Goal: Task Accomplishment & Management: Complete application form

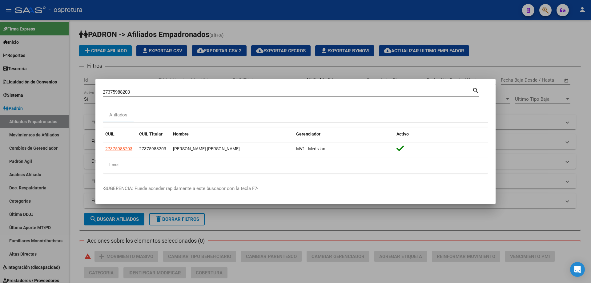
scroll to position [31, 0]
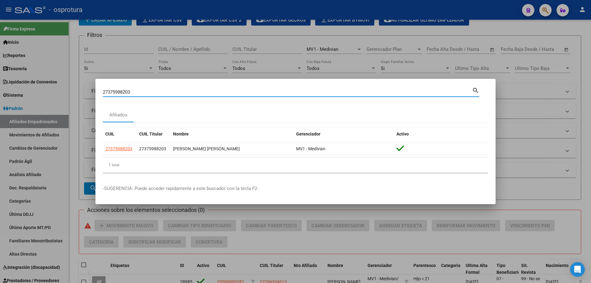
click at [166, 89] on input "27375988203" at bounding box center [288, 92] width 370 height 6
paste input "-37753734-9"
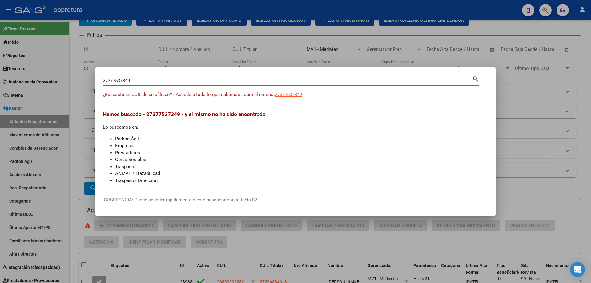
click at [170, 80] on input "27377537349" at bounding box center [288, 81] width 370 height 6
paste input "0-38694452-1"
type input "20386944521"
click at [288, 97] on span "20386944521" at bounding box center [288, 95] width 27 height 6
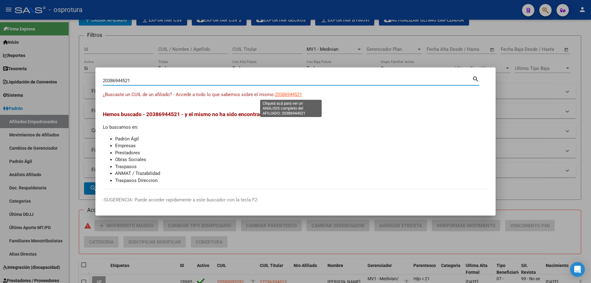
type textarea "20386944521"
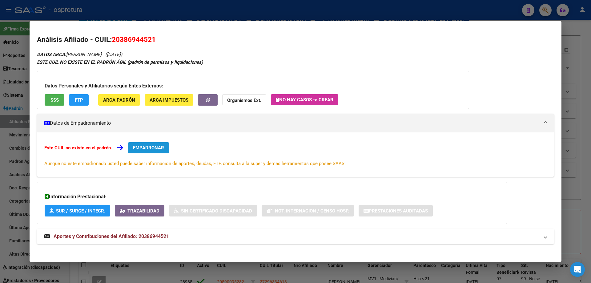
click at [141, 143] on button "EMPADRONAR" at bounding box center [148, 147] width 41 height 11
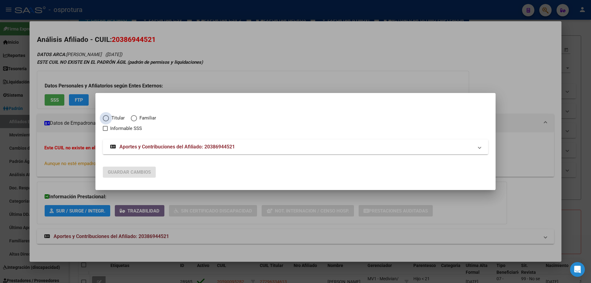
click at [114, 115] on span "Titular" at bounding box center [117, 118] width 16 height 7
click at [109, 115] on input "Titular" at bounding box center [106, 118] width 6 height 6
radio input "true"
checkbox input "true"
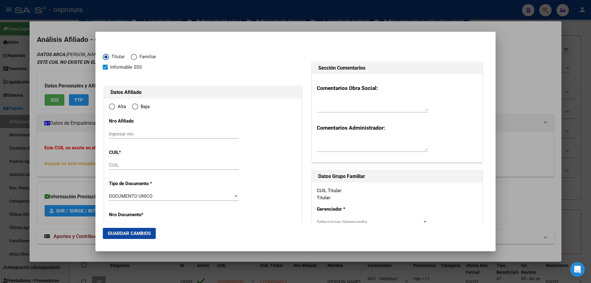
type input "20-38694452-1"
type input "38694452"
type input "BONET"
type input "[PERSON_NAME]"
type input "[DATE]"
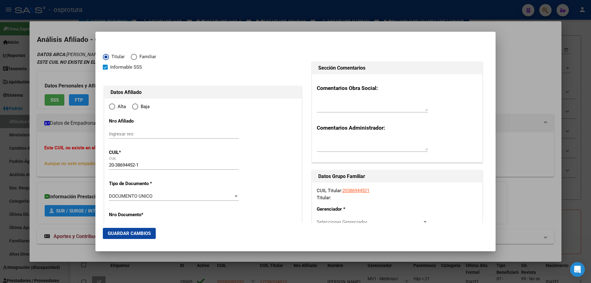
type input "CLAYPOLE"
type input "1849"
type input "[PERSON_NAME]"
type input "3068"
type input "CLAYPOLE"
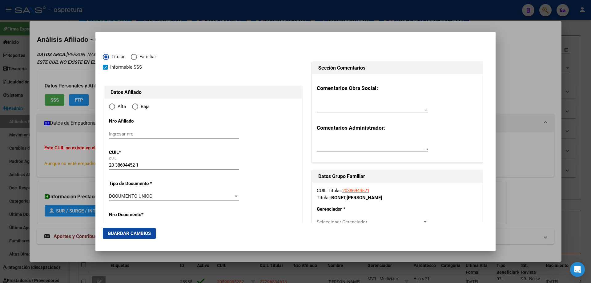
radio input "true"
click at [112, 196] on input "Ingresar fecha" at bounding box center [174, 198] width 130 height 10
type input "[DATE]"
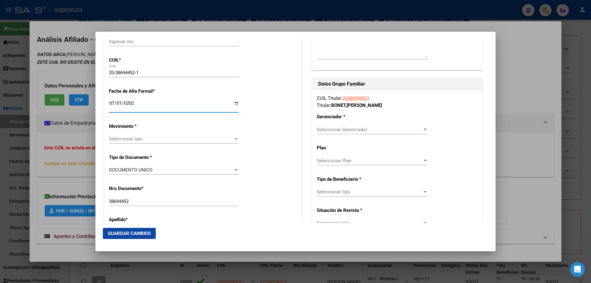
click at [136, 142] on span "Seleccionar tipo" at bounding box center [171, 139] width 124 height 6
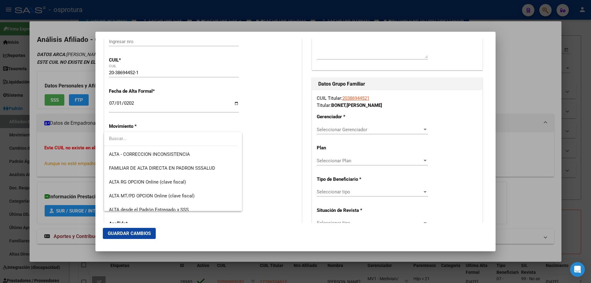
scroll to position [154, 0]
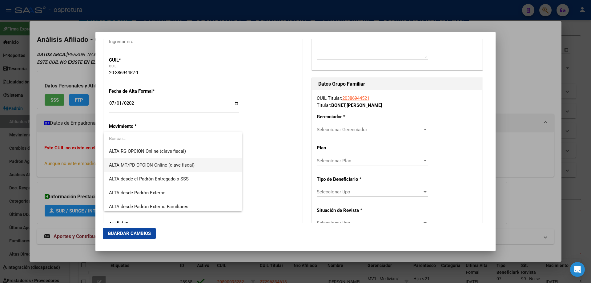
click at [155, 168] on span "ALTA MT/PD OPCION Online (clave fiscal)" at bounding box center [173, 165] width 128 height 14
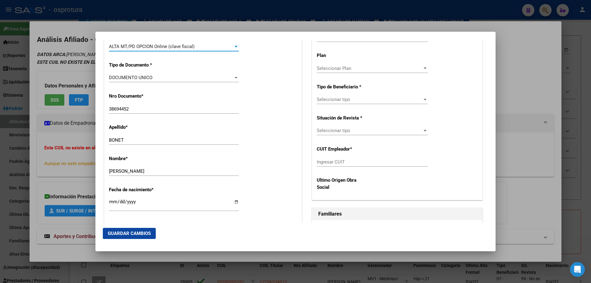
scroll to position [246, 0]
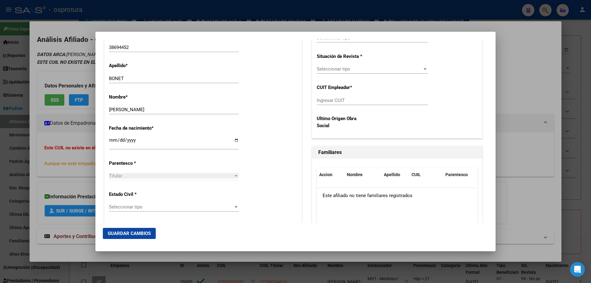
click at [144, 206] on span "Seleccionar tipo" at bounding box center [171, 207] width 124 height 6
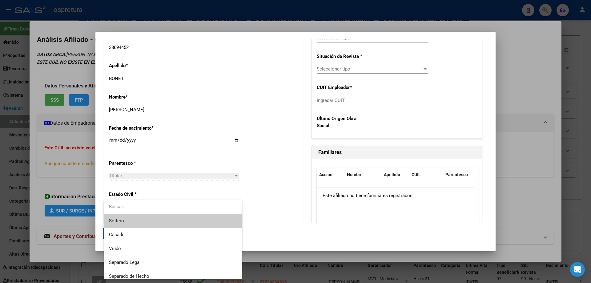
click at [144, 222] on span "Soltero" at bounding box center [173, 221] width 128 height 14
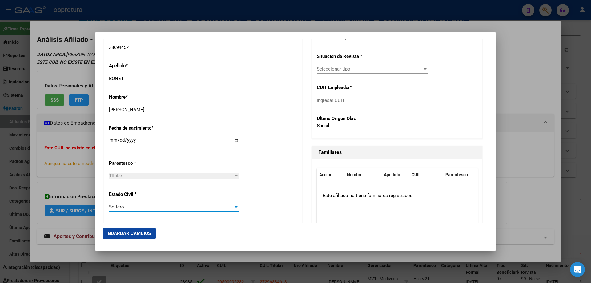
scroll to position [123, 0]
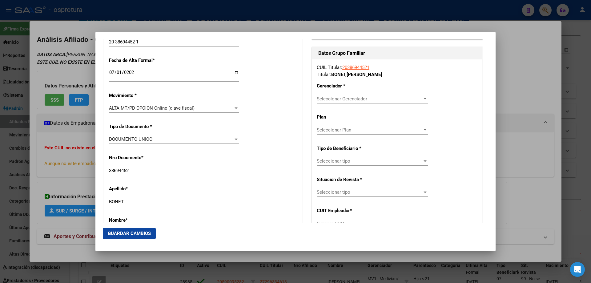
click at [340, 95] on div "Seleccionar Gerenciador Seleccionar Gerenciador" at bounding box center [372, 98] width 111 height 9
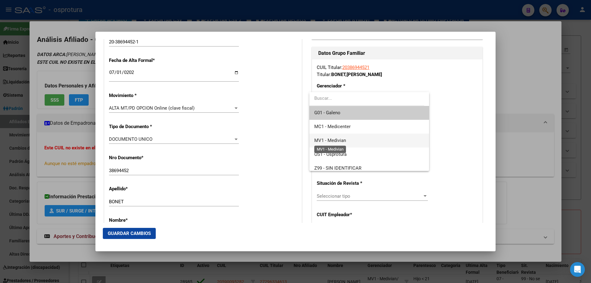
click at [346, 138] on span "MV1 - Medivian" at bounding box center [330, 141] width 32 height 6
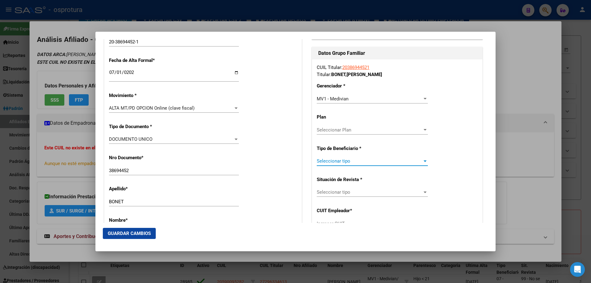
click at [346, 160] on span "Seleccionar tipo" at bounding box center [370, 161] width 106 height 6
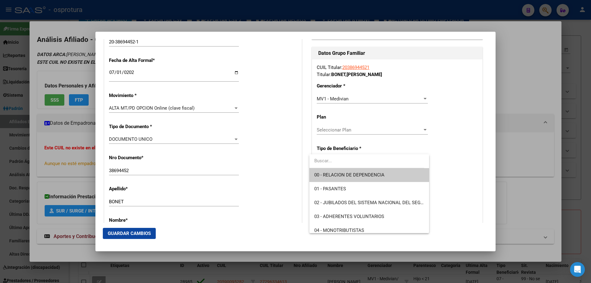
scroll to position [62, 0]
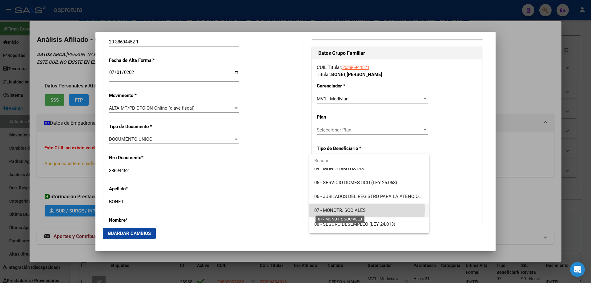
click at [344, 210] on span "07 - MONOTR. SOCIALES" at bounding box center [339, 211] width 51 height 6
type input "20-38694452-1"
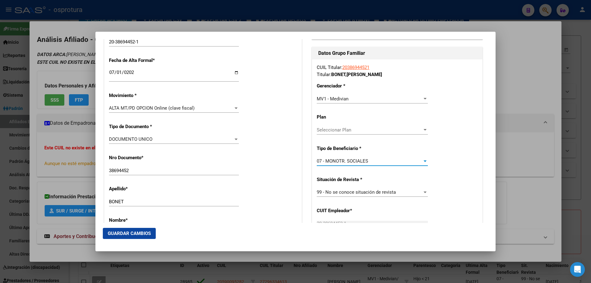
click at [135, 230] on button "Guardar Cambios" at bounding box center [129, 233] width 53 height 11
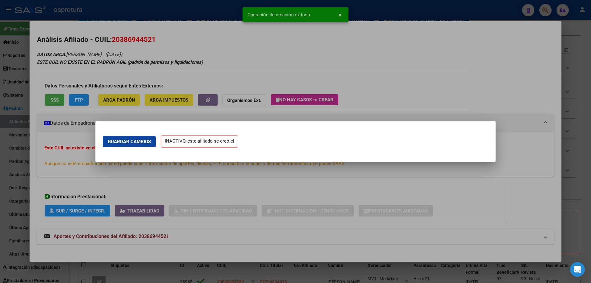
scroll to position [0, 0]
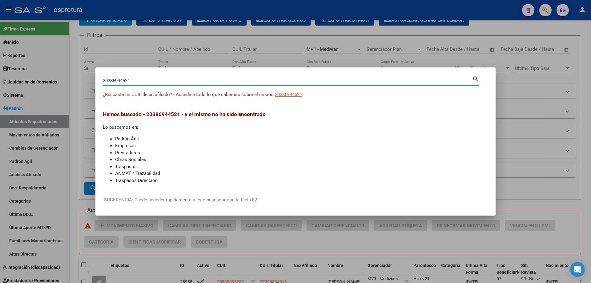
click at [145, 83] on input "20386944521" at bounding box center [288, 81] width 370 height 6
paste input "-39669167-2"
type input "20396691672"
click at [290, 93] on span "20396691672" at bounding box center [288, 95] width 27 height 6
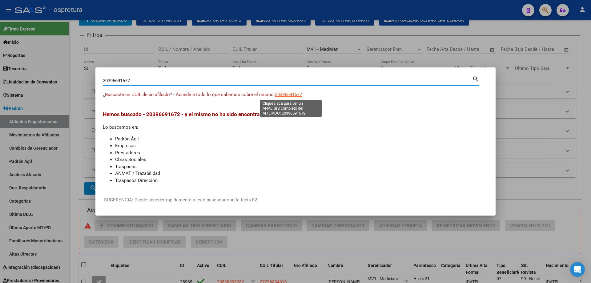
type textarea "20396691672"
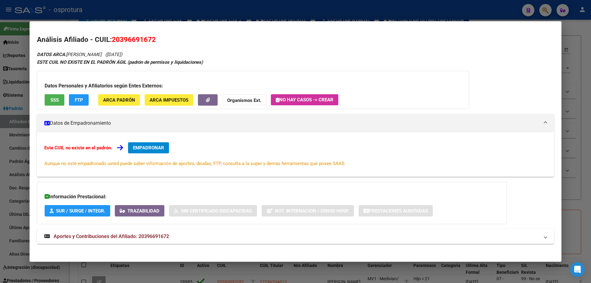
click at [149, 150] on span "EMPADRONAR" at bounding box center [148, 148] width 31 height 6
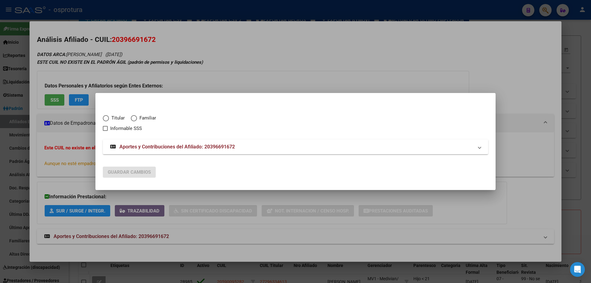
click at [112, 118] on span "Titular" at bounding box center [117, 118] width 16 height 7
click at [109, 118] on input "Titular" at bounding box center [106, 118] width 6 height 6
radio input "true"
checkbox input "true"
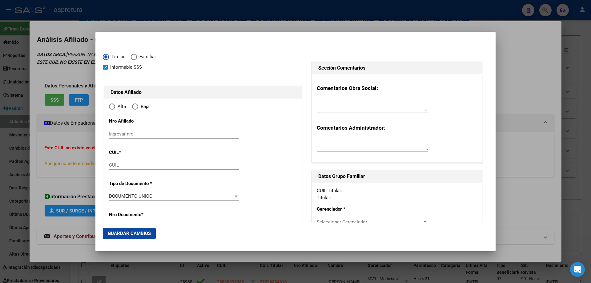
type input "20-39669167-2"
type input "39669167"
type input "[PERSON_NAME]"
type input "[DATE]"
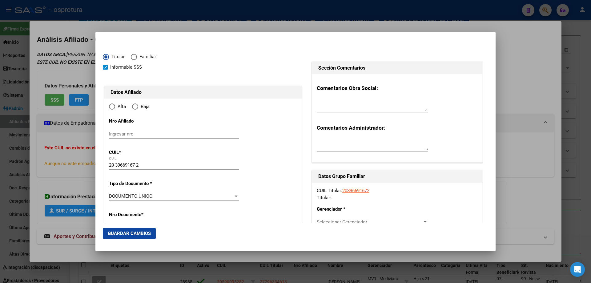
type input "SAN NICOLAS"
type input "2900"
type input "BROWN"
type input "623"
radio input "true"
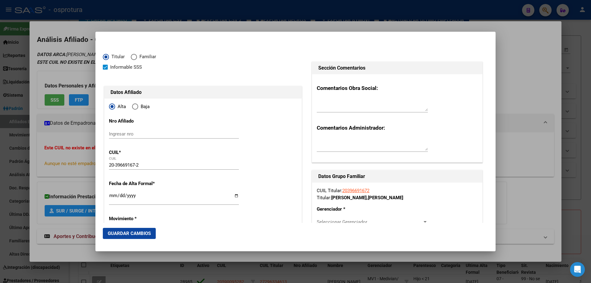
type input "SAN NICOLAS"
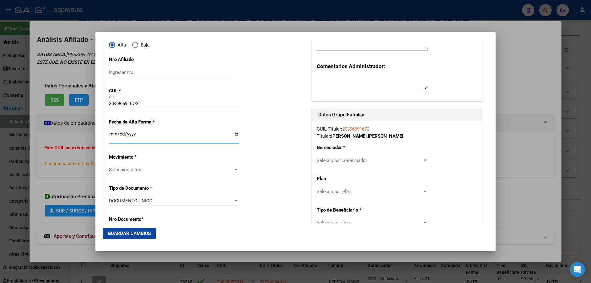
drag, startPoint x: 111, startPoint y: 134, endPoint x: 169, endPoint y: 114, distance: 60.9
click at [111, 134] on input "Ingresar fecha" at bounding box center [174, 136] width 130 height 10
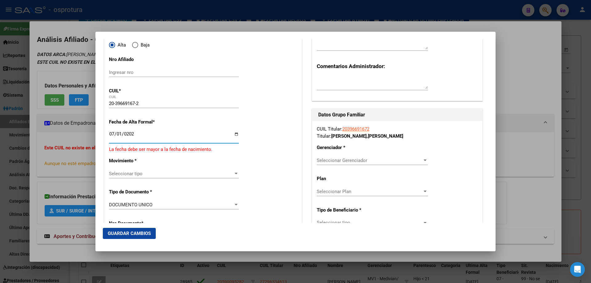
type input "[DATE]"
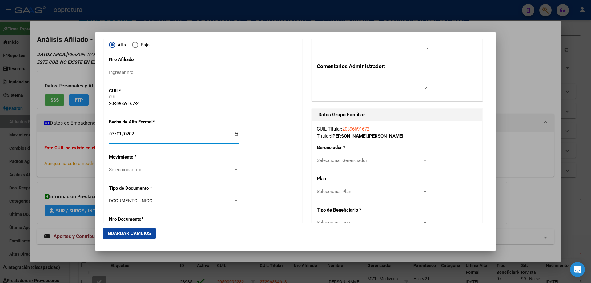
click at [137, 171] on span "Seleccionar tipo" at bounding box center [171, 170] width 124 height 6
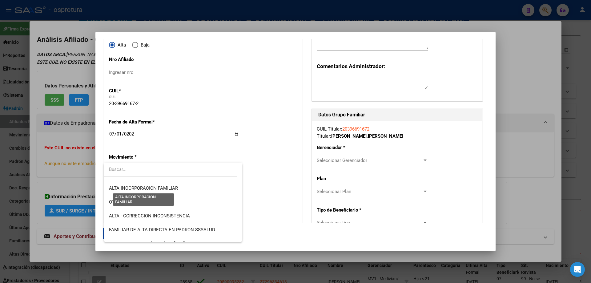
scroll to position [123, 0]
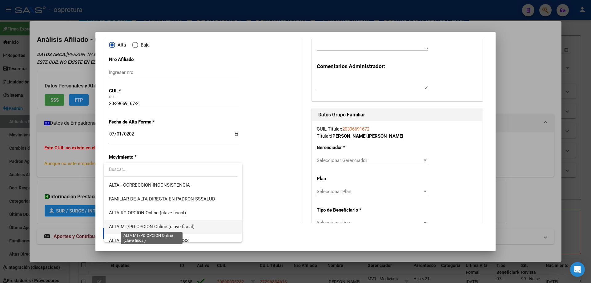
click at [143, 226] on span "ALTA MT/PD OPCION Online (clave fiscal)" at bounding box center [152, 227] width 86 height 6
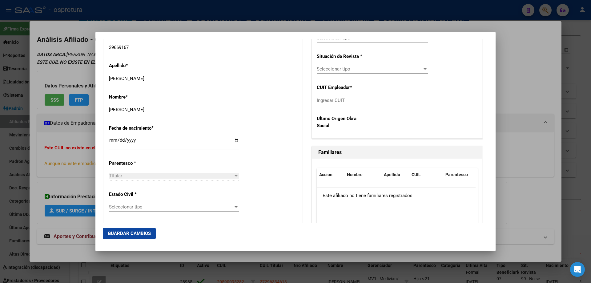
scroll to position [277, 0]
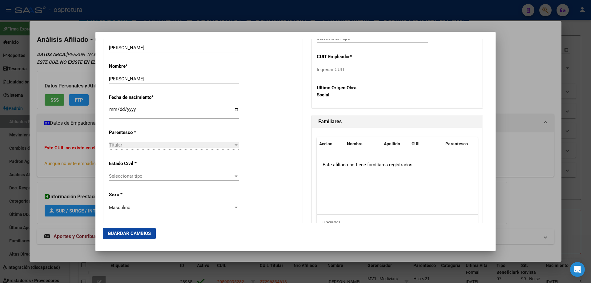
click at [149, 173] on div "Seleccionar tipo Seleccionar tipo" at bounding box center [174, 176] width 130 height 9
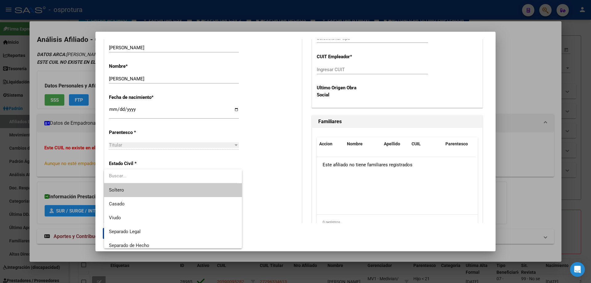
click at [148, 188] on span "Soltero" at bounding box center [173, 190] width 128 height 14
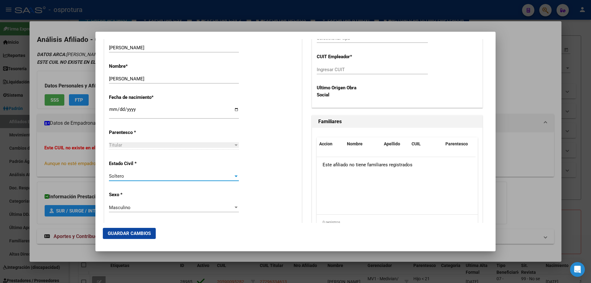
scroll to position [92, 0]
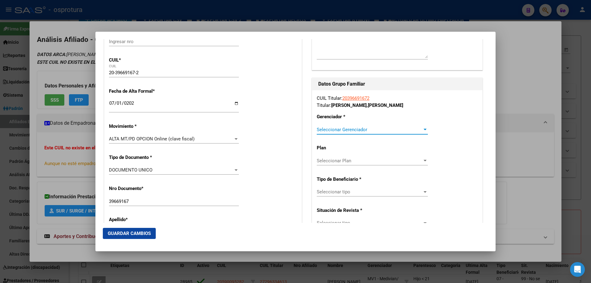
click at [334, 128] on span "Seleccionar Gerenciador" at bounding box center [370, 130] width 106 height 6
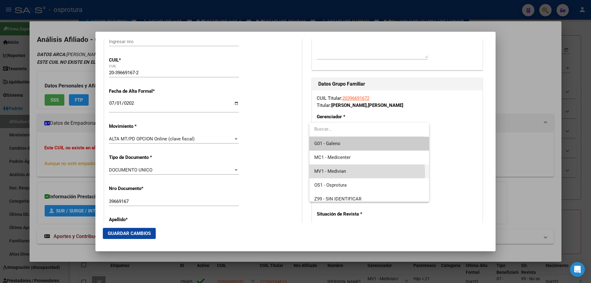
click at [348, 174] on span "MV1 - Medivian" at bounding box center [369, 171] width 110 height 14
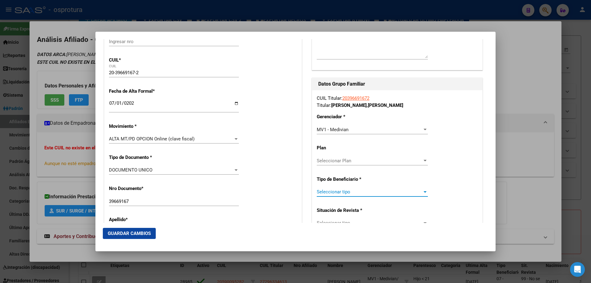
click at [349, 191] on span "Seleccionar tipo" at bounding box center [370, 192] width 106 height 6
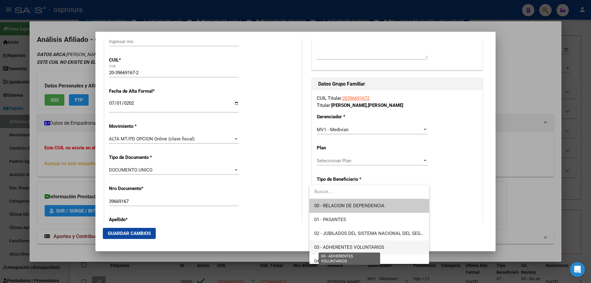
scroll to position [62, 0]
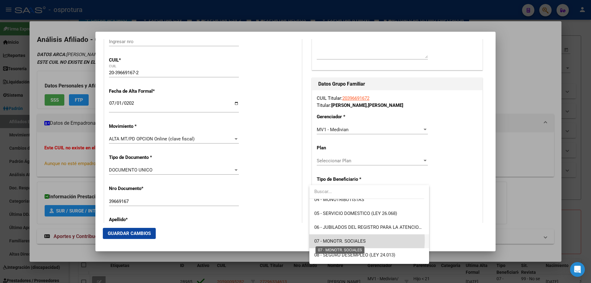
click at [348, 240] on span "07 - MONOTR. SOCIALES" at bounding box center [339, 241] width 51 height 6
type input "20-39669167-2"
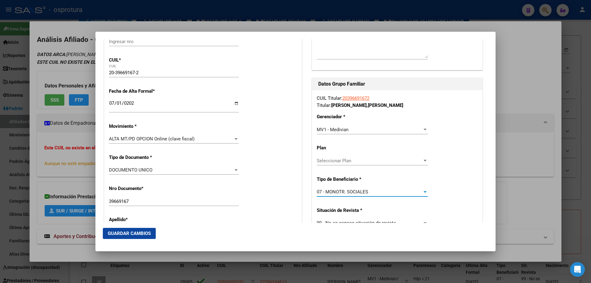
click at [117, 232] on span "Guardar Cambios" at bounding box center [129, 234] width 43 height 6
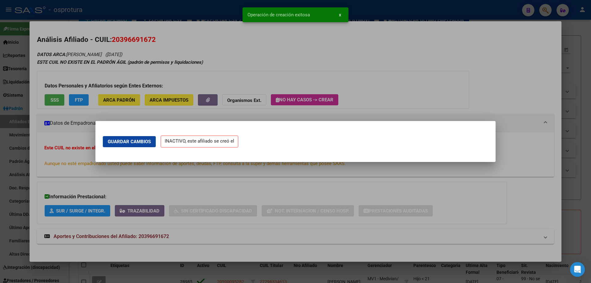
scroll to position [0, 0]
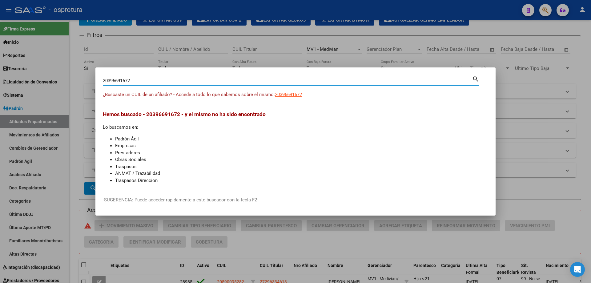
click at [131, 81] on input "20396691672" at bounding box center [288, 81] width 370 height 6
paste input "7-42714879-9"
type input "27427148799"
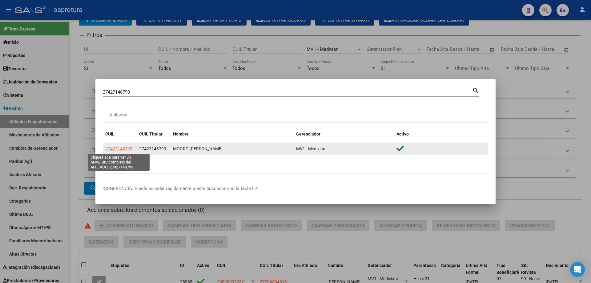
click at [110, 151] on span "27427148799" at bounding box center [118, 148] width 27 height 5
type textarea "27427148799"
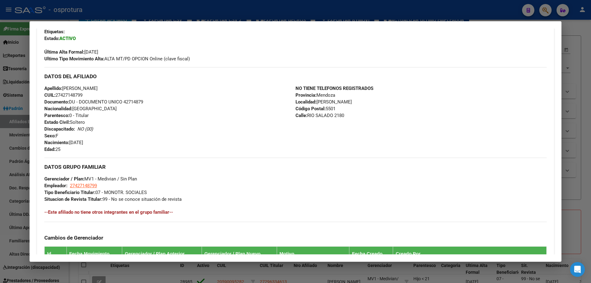
scroll to position [31, 0]
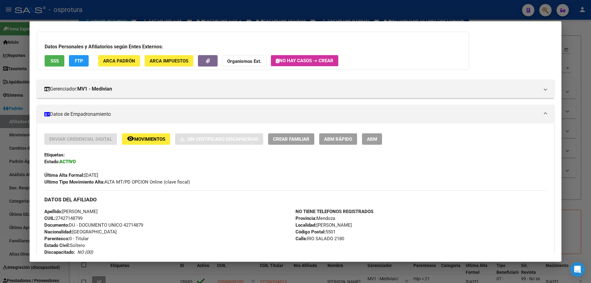
click at [287, 140] on span "Crear Familiar" at bounding box center [291, 139] width 36 height 6
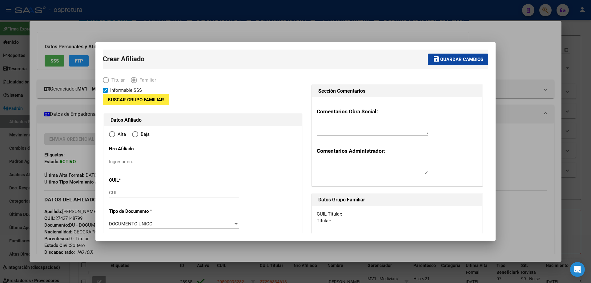
type input "27-42714879-9"
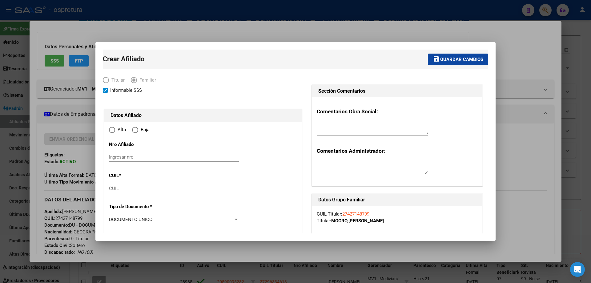
type input "[PERSON_NAME]"
type input "5501"
type input "RIO SALADO"
type input "2180"
radio input "true"
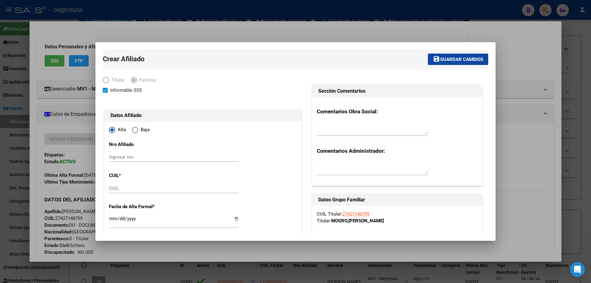
type input "27-42714879-9"
click at [131, 187] on input "CUIL" at bounding box center [174, 189] width 130 height 6
paste input "27-70348171-5"
type input "27-70348171-5"
type input "70348171"
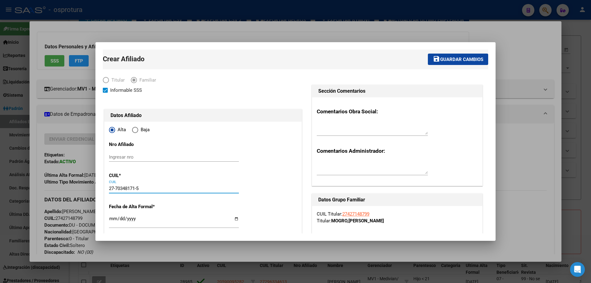
type input "ROSALES"
type input "[PERSON_NAME]"
type input "[DATE]"
type input "[PERSON_NAME]"
type input "BARRIO [GEOGRAPHIC_DATA]"
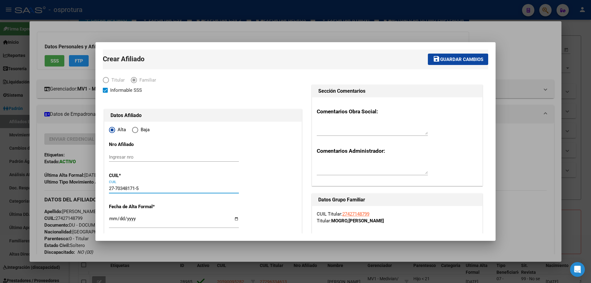
type input "1"
type input "27-70348171-5"
click at [114, 218] on input "Ingresar fecha" at bounding box center [174, 221] width 130 height 10
type input "[DATE]"
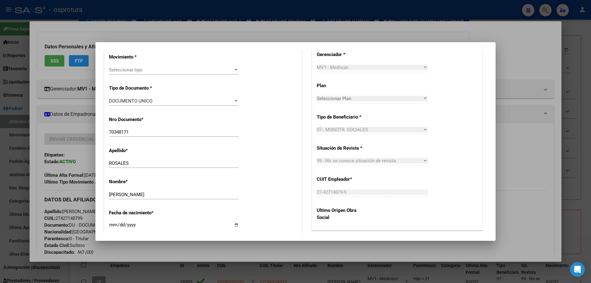
scroll to position [246, 0]
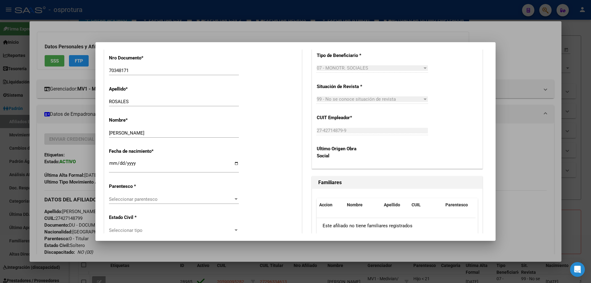
click at [139, 200] on span "Seleccionar parentesco" at bounding box center [171, 199] width 124 height 6
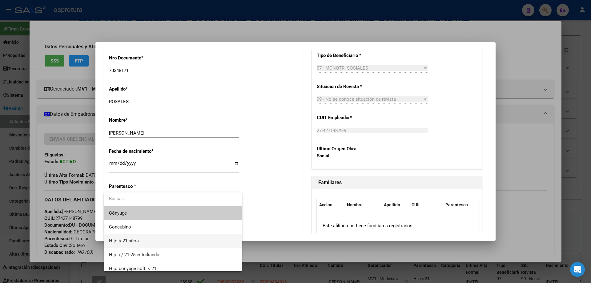
click at [136, 246] on span "Hijo < 21 años" at bounding box center [173, 241] width 128 height 14
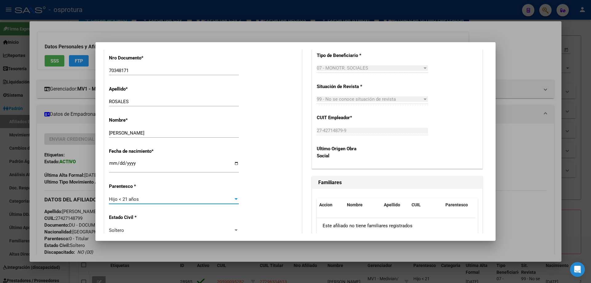
scroll to position [0, 0]
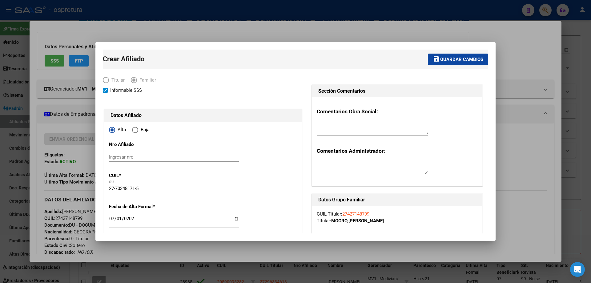
click at [449, 57] on span "Guardar cambios" at bounding box center [461, 60] width 43 height 6
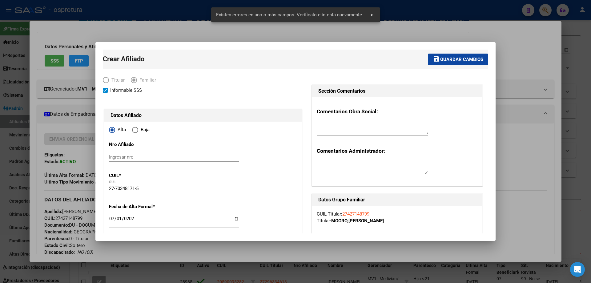
scroll to position [92, 0]
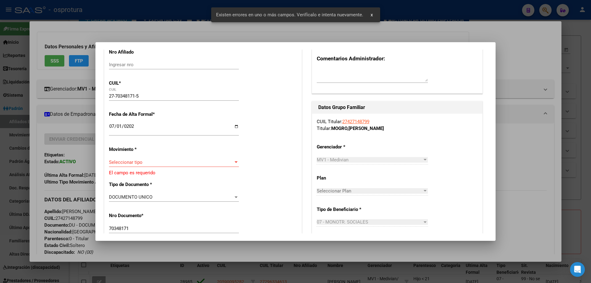
click at [136, 164] on span "Seleccionar tipo" at bounding box center [171, 163] width 124 height 6
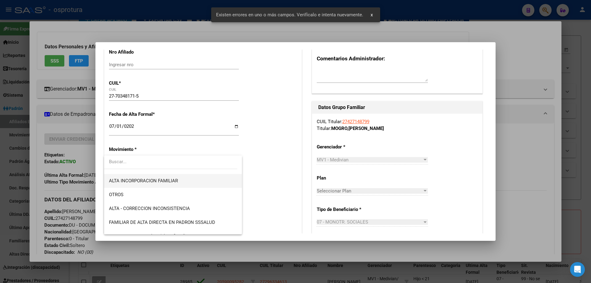
click at [167, 184] on span "ALTA INCORPORACION FAMILIAR" at bounding box center [173, 181] width 128 height 14
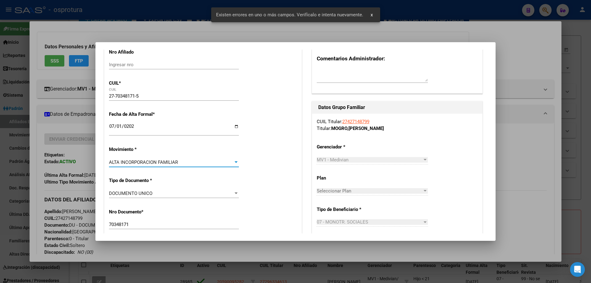
scroll to position [0, 0]
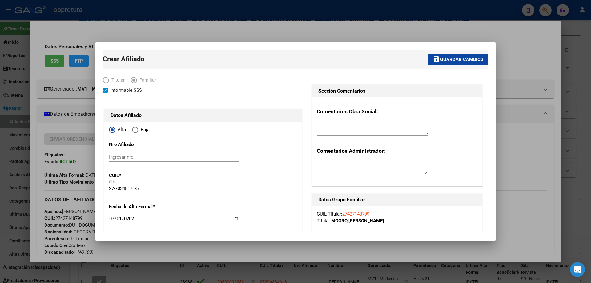
click at [454, 58] on span "Guardar cambios" at bounding box center [461, 60] width 43 height 6
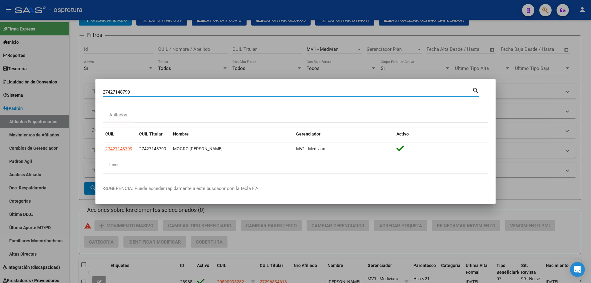
click at [167, 91] on input "27427148799" at bounding box center [288, 92] width 370 height 6
paste input "-17284553-"
click at [186, 91] on input "27172845539" at bounding box center [288, 92] width 370 height 6
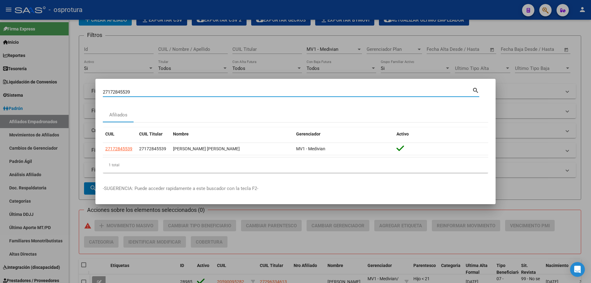
click at [186, 91] on input "27172845539" at bounding box center [288, 92] width 370 height 6
paste input "0-17420074-3"
type input "20174200743"
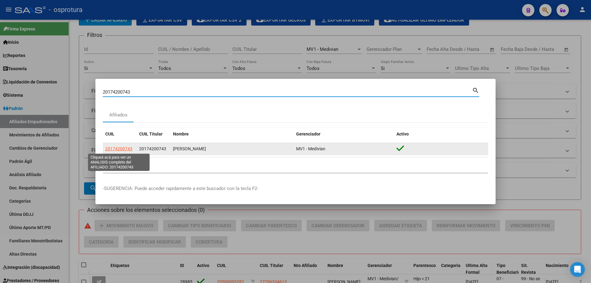
click at [119, 150] on span "20174200743" at bounding box center [118, 148] width 27 height 5
type textarea "20174200743"
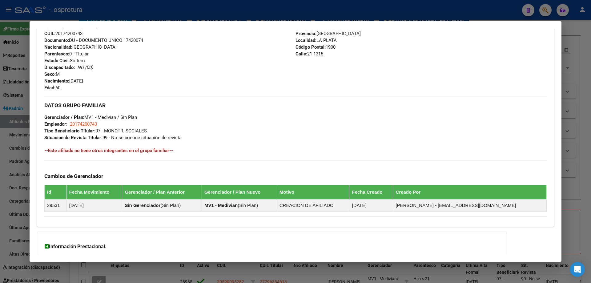
scroll to position [31, 0]
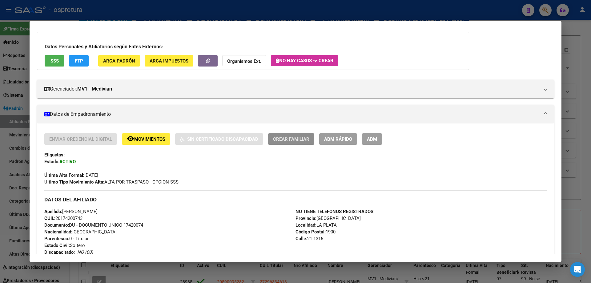
click at [302, 138] on span "Crear Familiar" at bounding box center [291, 139] width 36 height 6
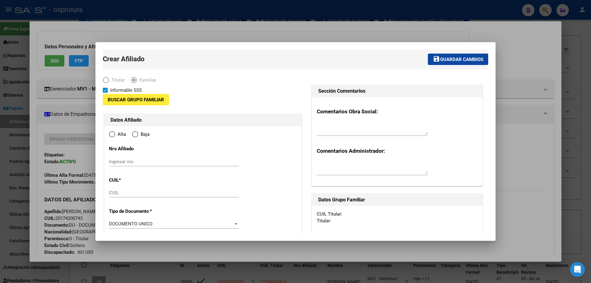
type input "20-17420074-3"
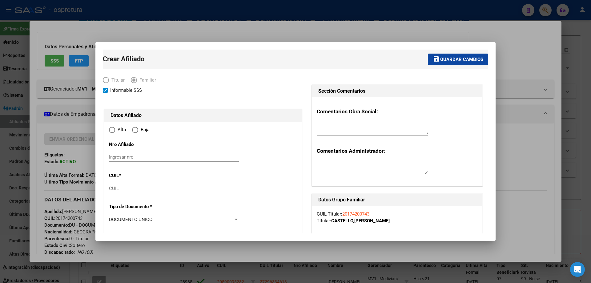
type input "LA PLATA"
type input "1900"
type input "21"
type input "1315"
radio input "true"
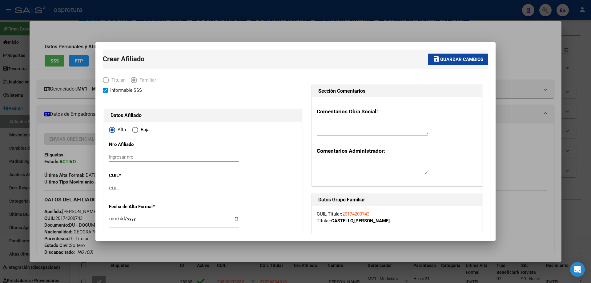
click at [126, 189] on input "CUIL" at bounding box center [174, 189] width 130 height 6
type input "20-17420074-3"
paste input "27-50153949-5"
type input "27-50153949-5"
type input "50153949"
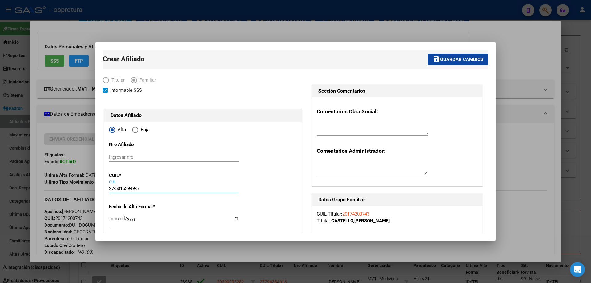
type input "[PERSON_NAME] ARRECHE"
type input "CHIARA"
type input "[DATE]"
type input "CABA"
type input "1405"
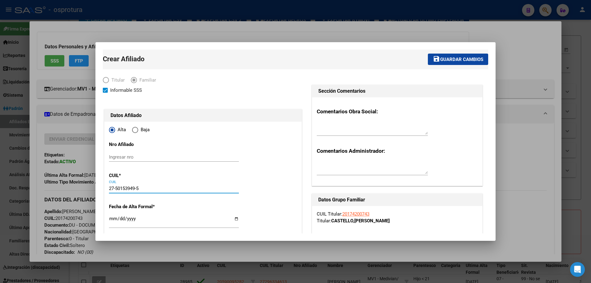
type input "[GEOGRAPHIC_DATA]"
type input "59"
type input "5"
type input "27-50153949-5"
click at [112, 219] on input "Ingresar fecha" at bounding box center [174, 221] width 130 height 10
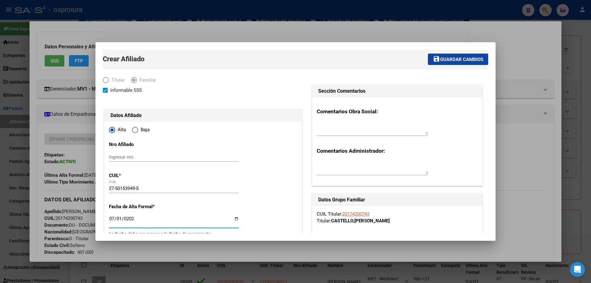
type input "[DATE]"
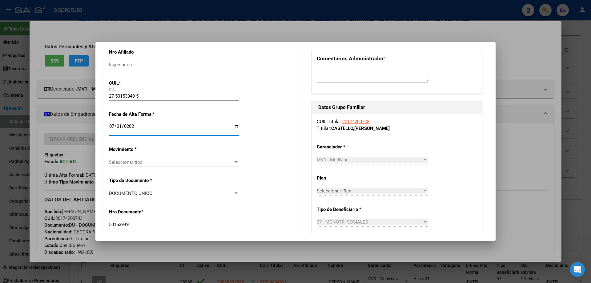
click at [193, 161] on span "Seleccionar tipo" at bounding box center [171, 163] width 124 height 6
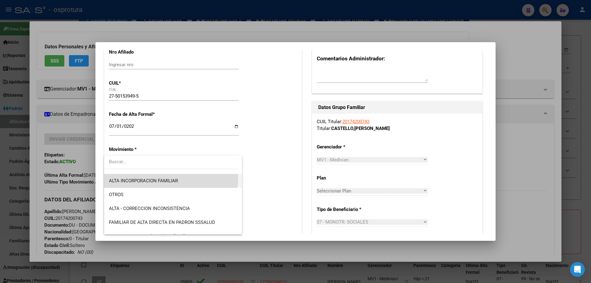
click at [149, 176] on span "ALTA INCORPORACION FAMILIAR" at bounding box center [173, 181] width 128 height 14
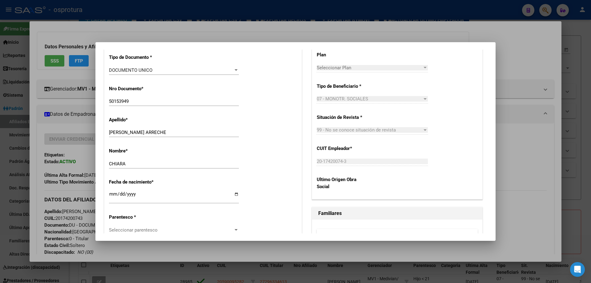
scroll to position [246, 0]
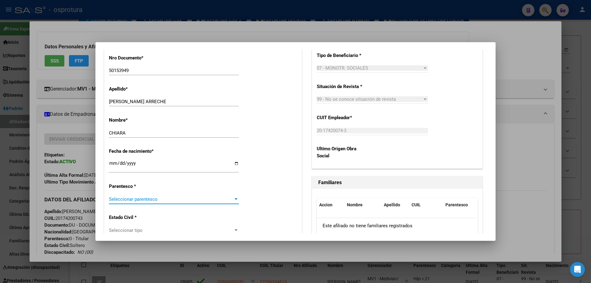
click at [191, 200] on span "Seleccionar parentesco" at bounding box center [171, 199] width 124 height 6
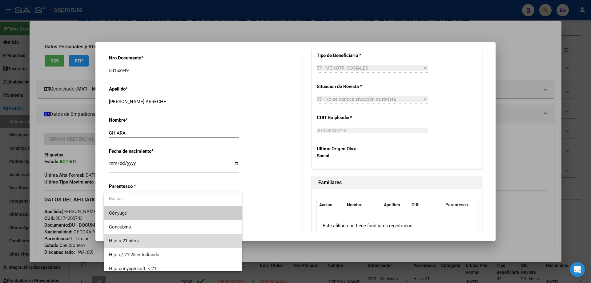
click at [182, 237] on span "Hijo < 21 años" at bounding box center [173, 241] width 128 height 14
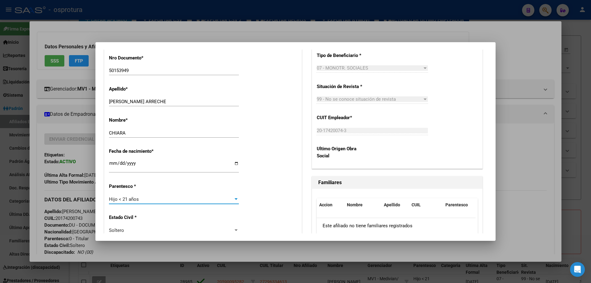
scroll to position [0, 0]
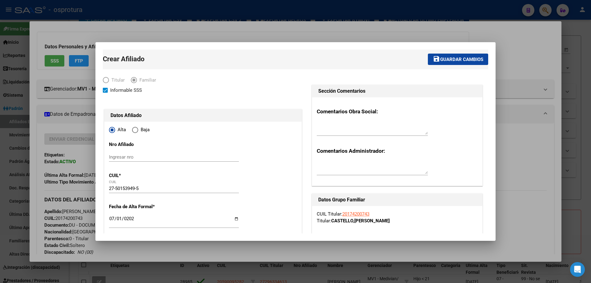
click at [457, 65] on button "save Guardar cambios" at bounding box center [458, 59] width 60 height 11
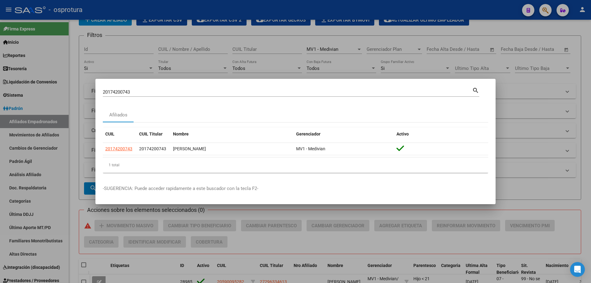
click at [136, 94] on input "20174200743" at bounding box center [288, 92] width 370 height 6
paste input "-17478791-4"
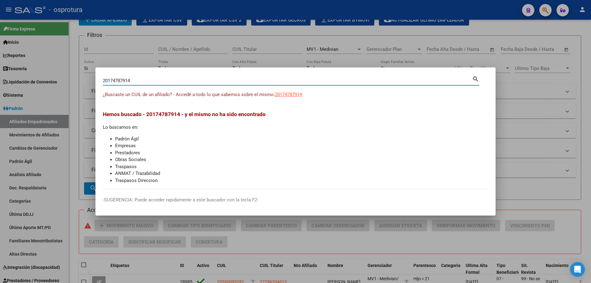
click at [189, 79] on input "20174787914" at bounding box center [288, 81] width 370 height 6
paste input "7-20344596-8"
type input "27203445968"
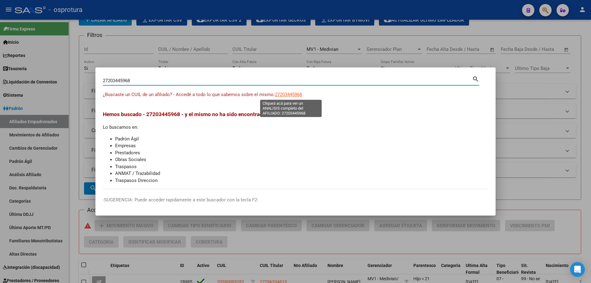
click at [286, 94] on span "27203445968" at bounding box center [288, 95] width 27 height 6
type textarea "27203445968"
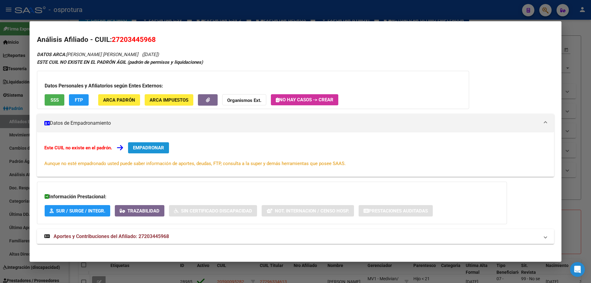
click at [153, 150] on span "EMPADRONAR" at bounding box center [148, 148] width 31 height 6
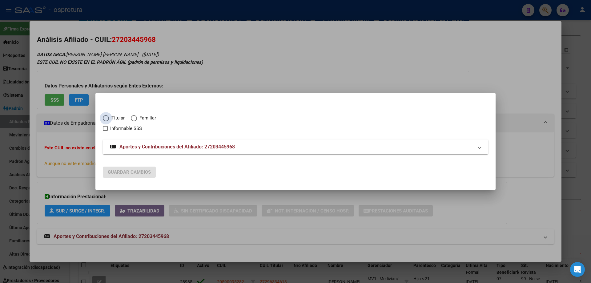
click at [107, 119] on span "Elija una opción" at bounding box center [106, 118] width 6 height 6
click at [107, 119] on input "Titular" at bounding box center [106, 118] width 6 height 6
radio input "true"
checkbox input "true"
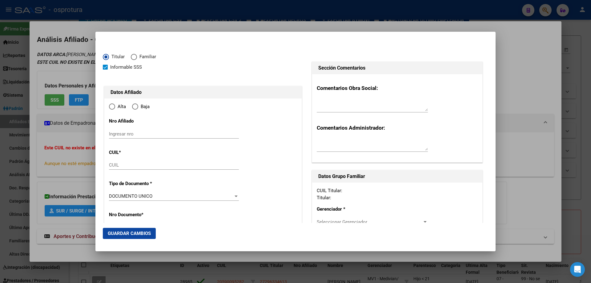
type input "27-20344596-8"
type input "20344596"
type input "[PERSON_NAME]"
type input "[DATE]"
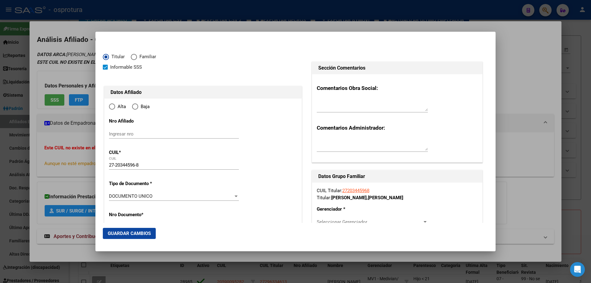
type input "RIVADAVIA"
type input "5406"
type input "GENDARME DE LA [GEOGRAPHIC_DATA]"
type input "256"
radio input "true"
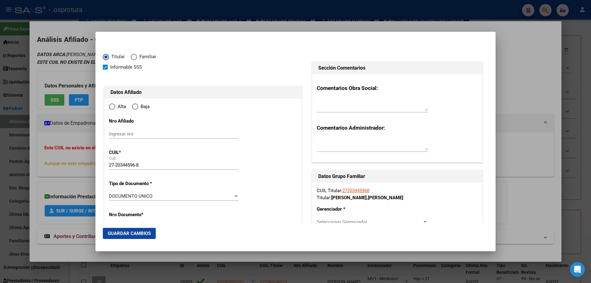
type input "RIVADAVIA"
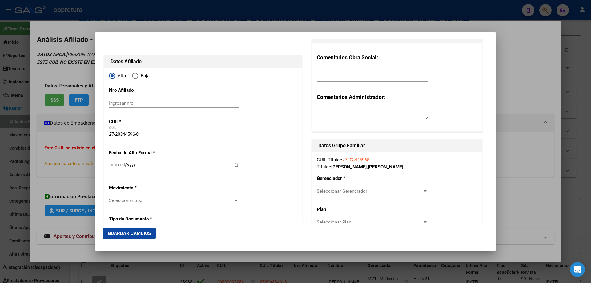
click at [111, 167] on input "Ingresar fecha" at bounding box center [174, 167] width 130 height 10
type input "[DATE]"
click at [151, 200] on span "Seleccionar tipo" at bounding box center [171, 201] width 124 height 6
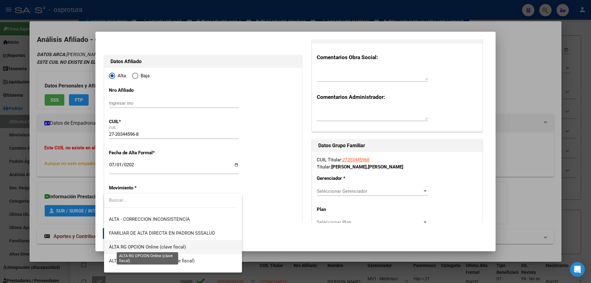
scroll to position [151, 0]
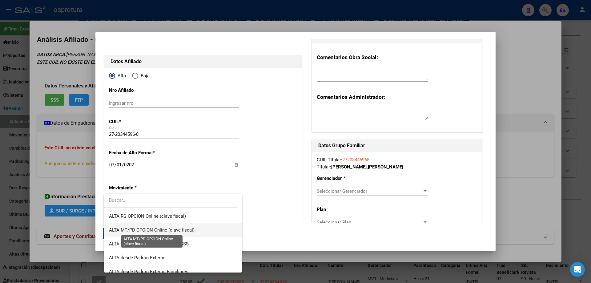
click at [156, 229] on span "ALTA MT/PD OPCION Online (clave fiscal)" at bounding box center [152, 230] width 86 height 6
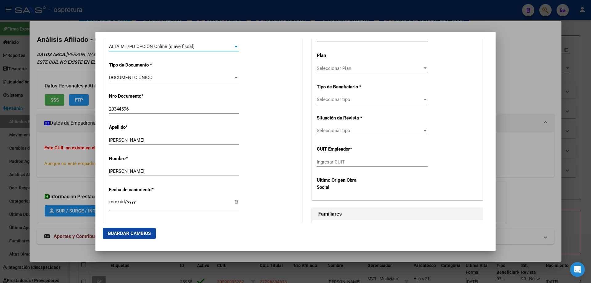
scroll to position [277, 0]
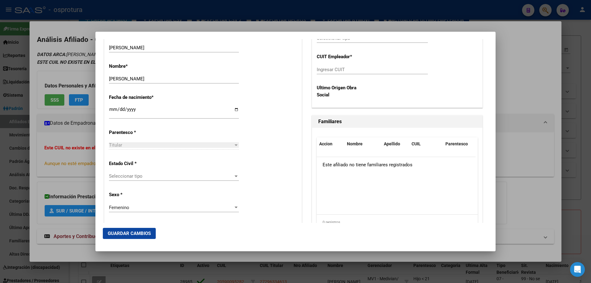
click at [173, 181] on div "Seleccionar tipo Seleccionar tipo" at bounding box center [174, 179] width 130 height 15
click at [148, 168] on div "Estado Civil * Seleccionar tipo Seleccionar tipo" at bounding box center [203, 171] width 188 height 31
click at [163, 177] on span "Seleccionar tipo" at bounding box center [171, 176] width 124 height 6
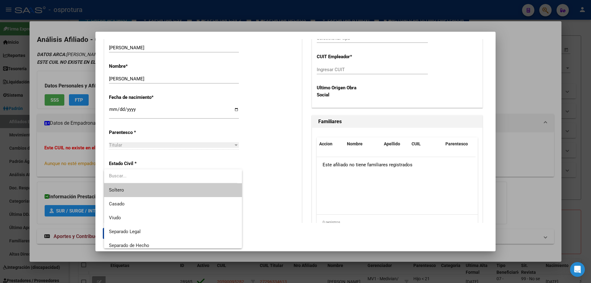
click at [156, 191] on span "Soltero" at bounding box center [173, 190] width 128 height 14
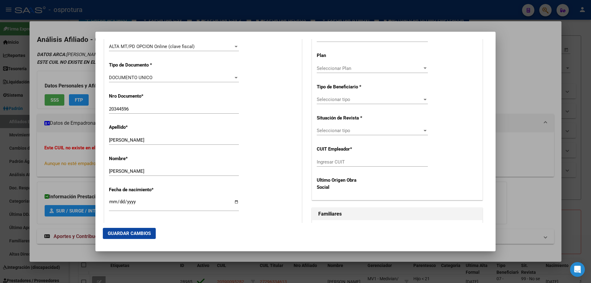
scroll to position [154, 0]
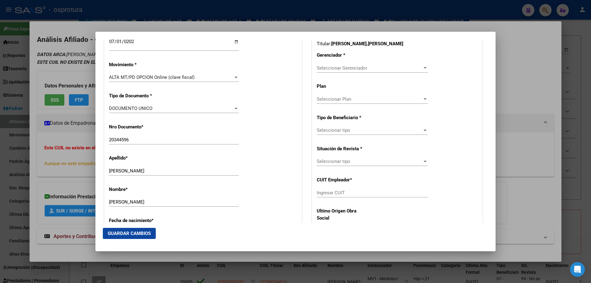
click at [334, 66] on span "Seleccionar Gerenciador" at bounding box center [370, 68] width 106 height 6
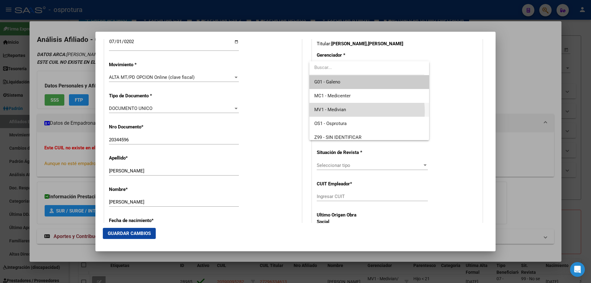
click at [350, 111] on span "MV1 - Medivian" at bounding box center [369, 110] width 110 height 14
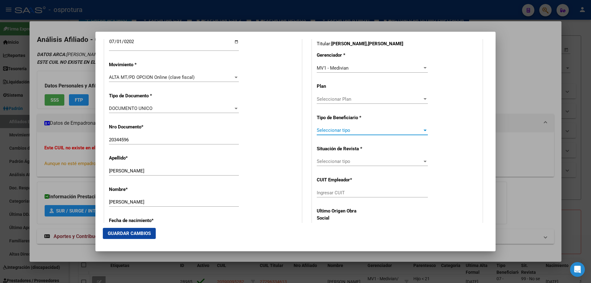
click at [348, 132] on span "Seleccionar tipo" at bounding box center [370, 130] width 106 height 6
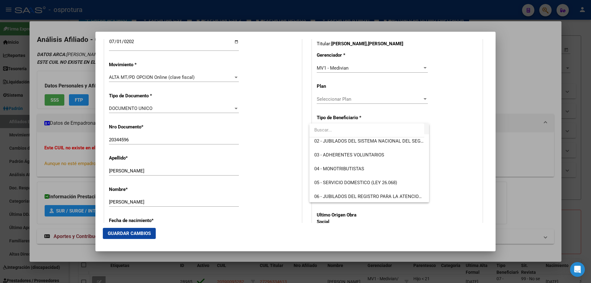
scroll to position [62, 0]
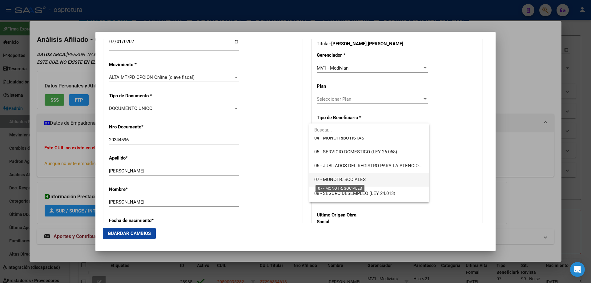
click at [342, 179] on span "07 - MONOTR. SOCIALES" at bounding box center [339, 180] width 51 height 6
type input "27-20344596-8"
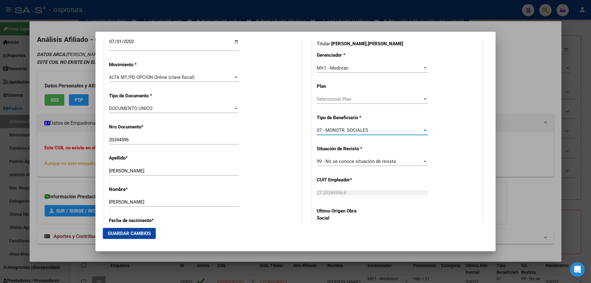
click at [131, 233] on span "Guardar Cambios" at bounding box center [129, 234] width 43 height 6
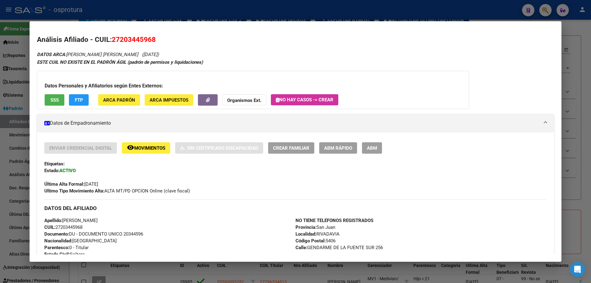
scroll to position [216, 0]
